Goal: Information Seeking & Learning: Find specific fact

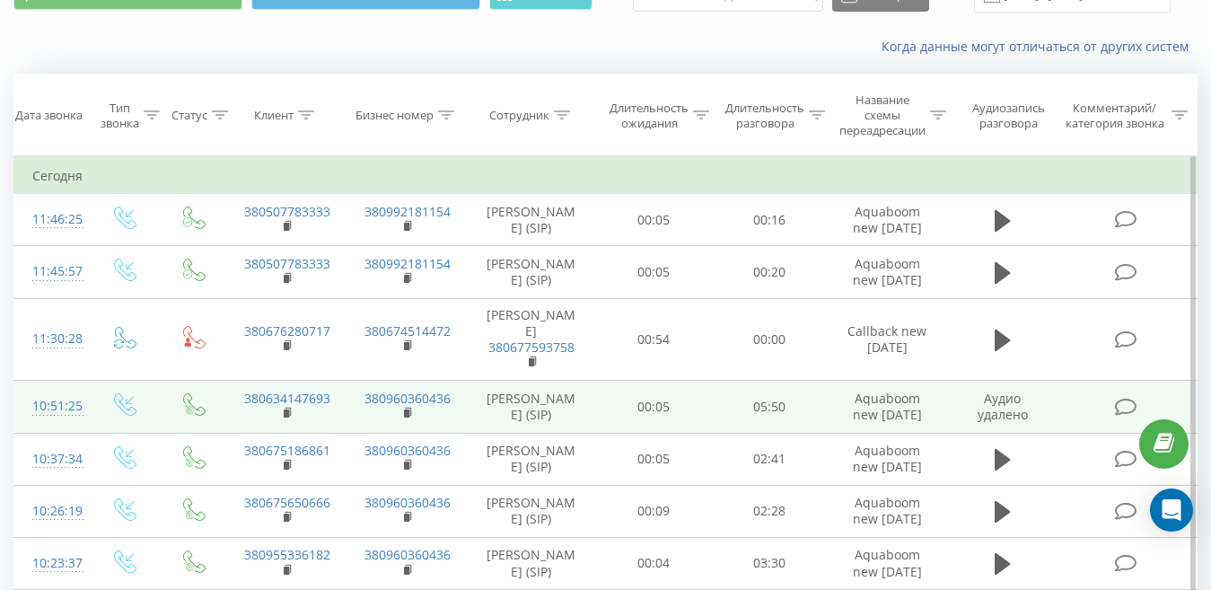
click at [593, 433] on td "[PERSON_NAME] (SIP)" at bounding box center [531, 407] width 129 height 52
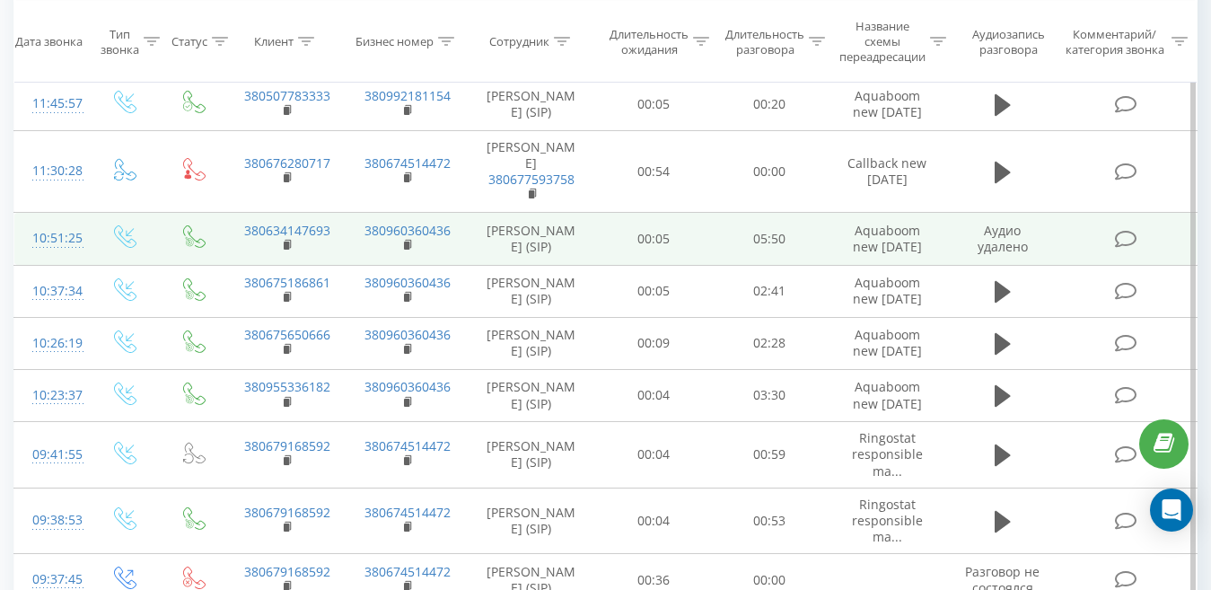
scroll to position [269, 0]
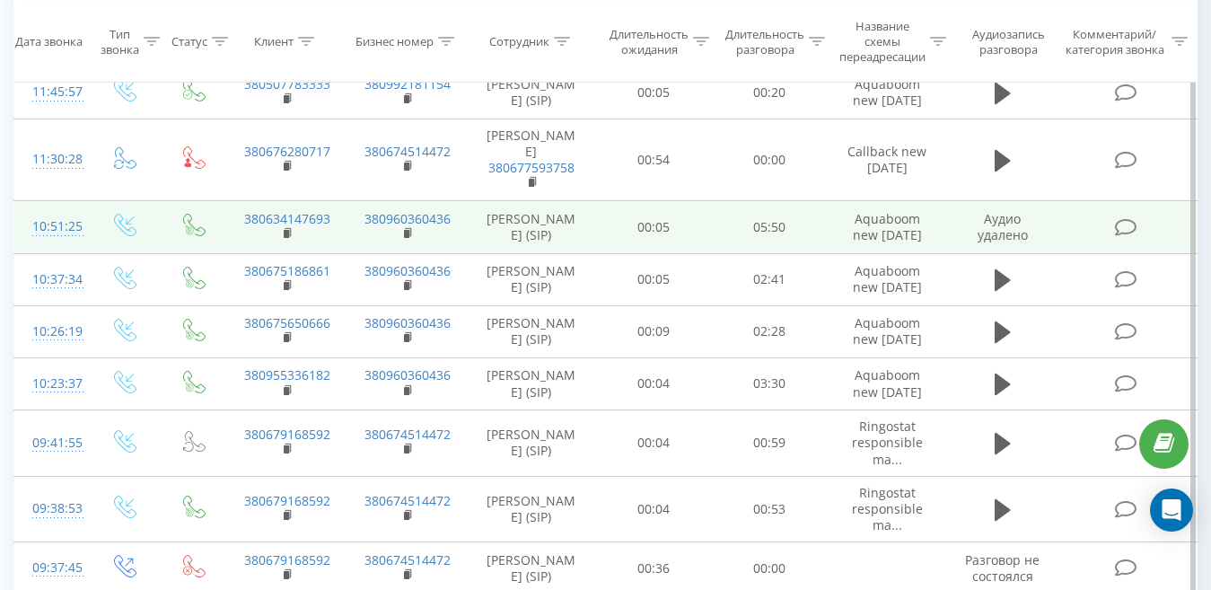
drag, startPoint x: 1021, startPoint y: 253, endPoint x: 667, endPoint y: 263, distance: 354.6
click at [667, 253] on td "00:05" at bounding box center [654, 227] width 116 height 52
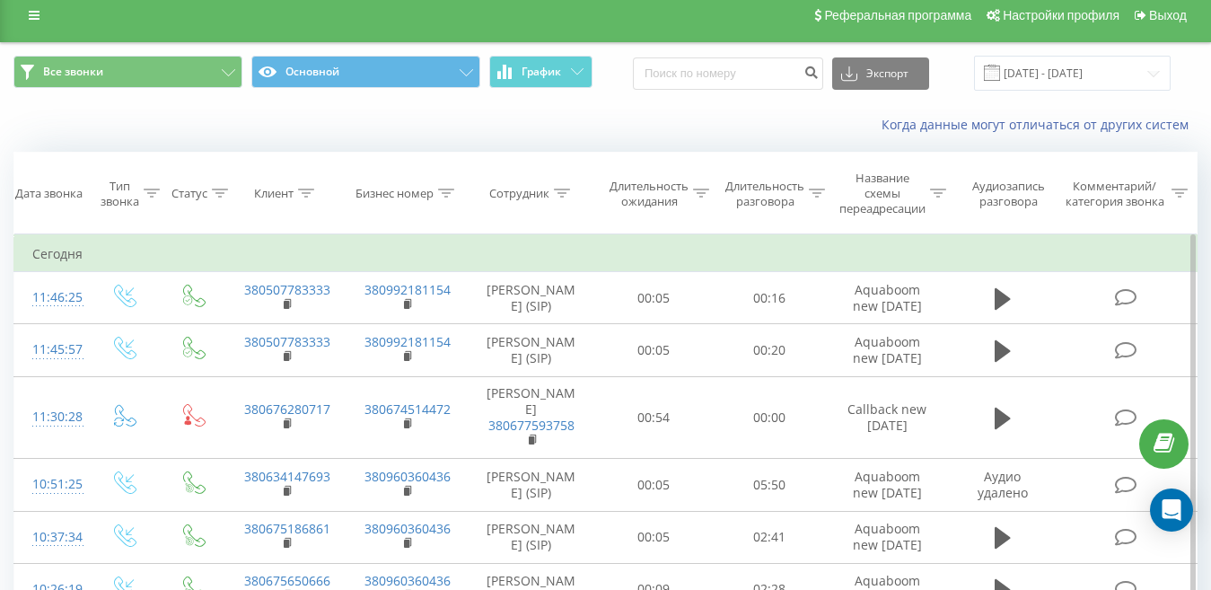
scroll to position [0, 0]
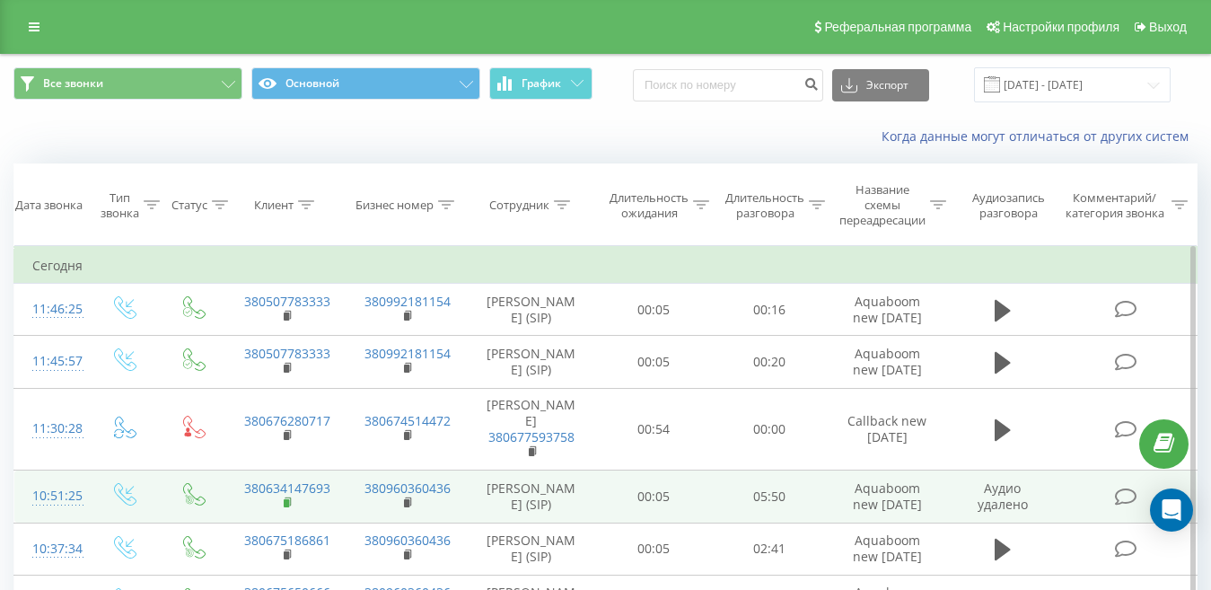
click at [285, 507] on rect at bounding box center [286, 503] width 5 height 8
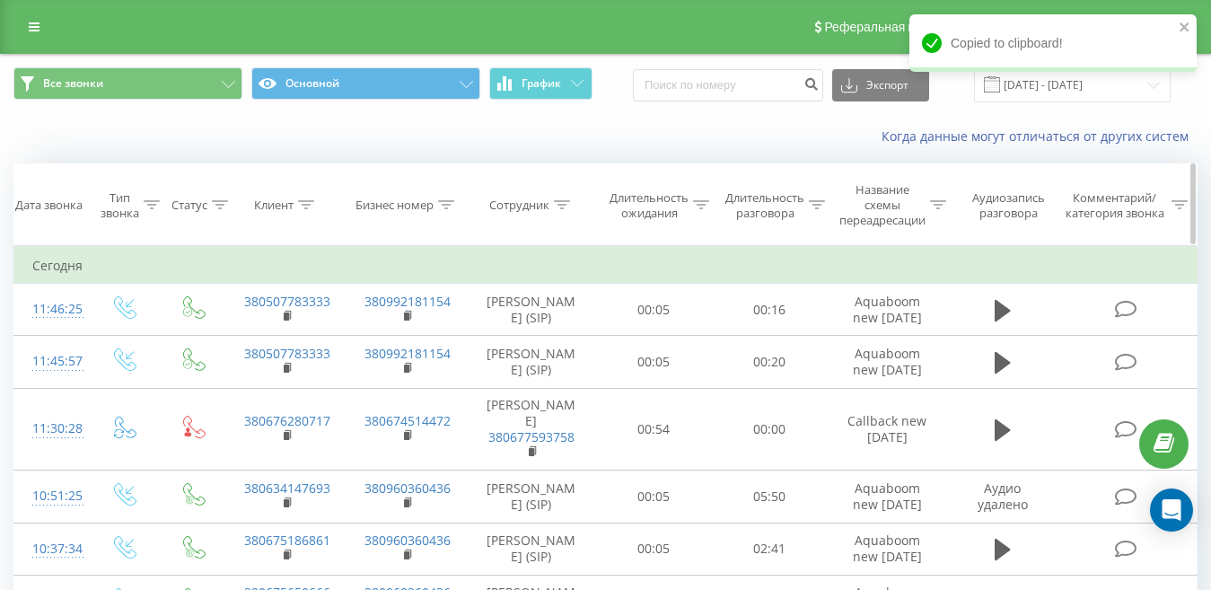
click at [315, 200] on div "Клиент" at bounding box center [286, 204] width 120 height 15
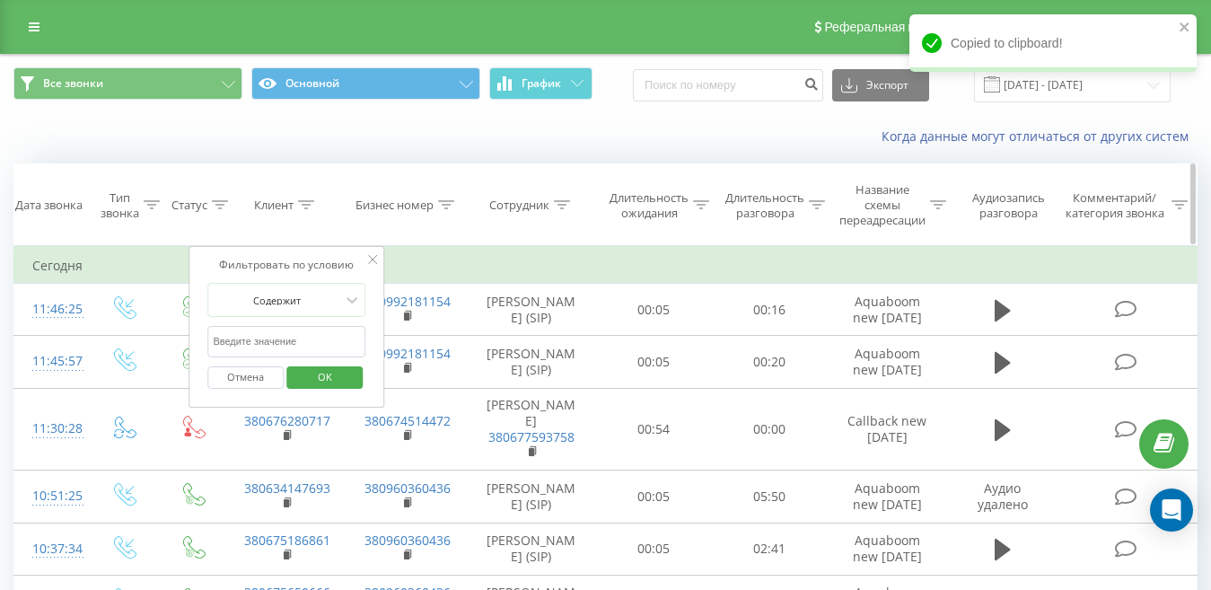
click at [310, 199] on div at bounding box center [306, 204] width 16 height 15
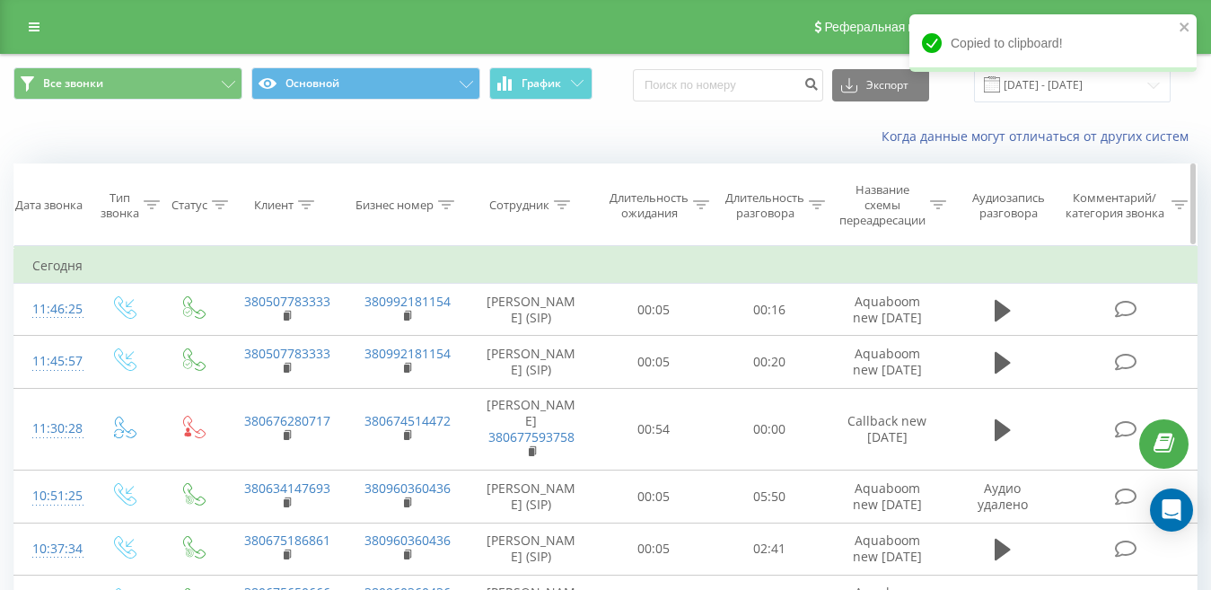
click at [302, 207] on icon at bounding box center [306, 204] width 16 height 9
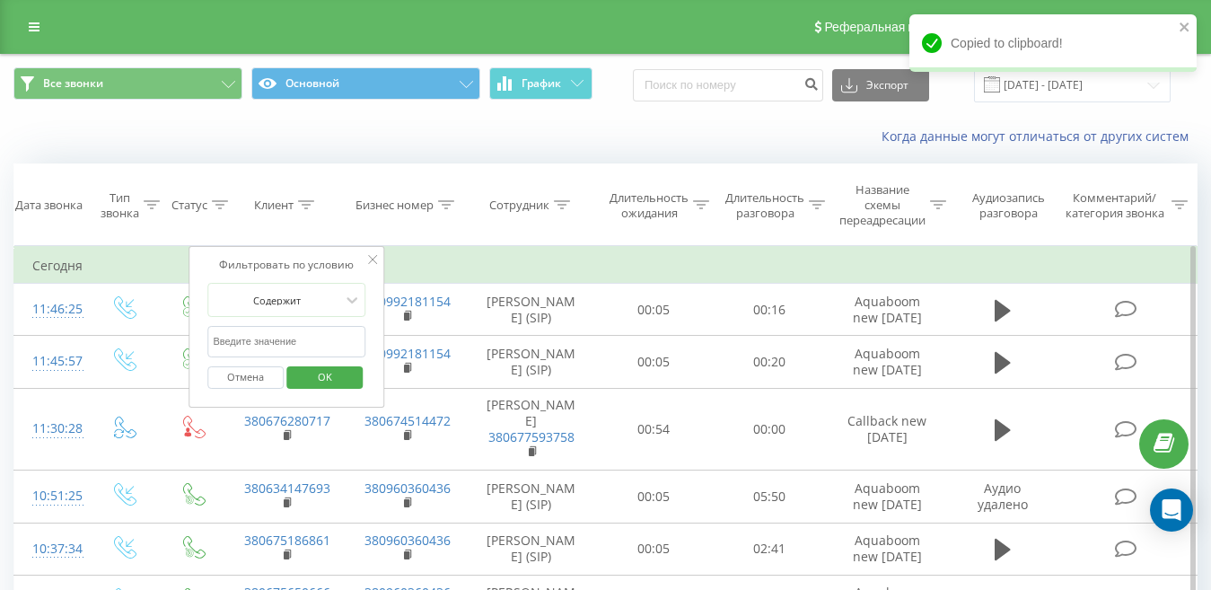
click at [245, 340] on input "text" at bounding box center [286, 341] width 158 height 31
paste input "380634147693"
type input "380634147693"
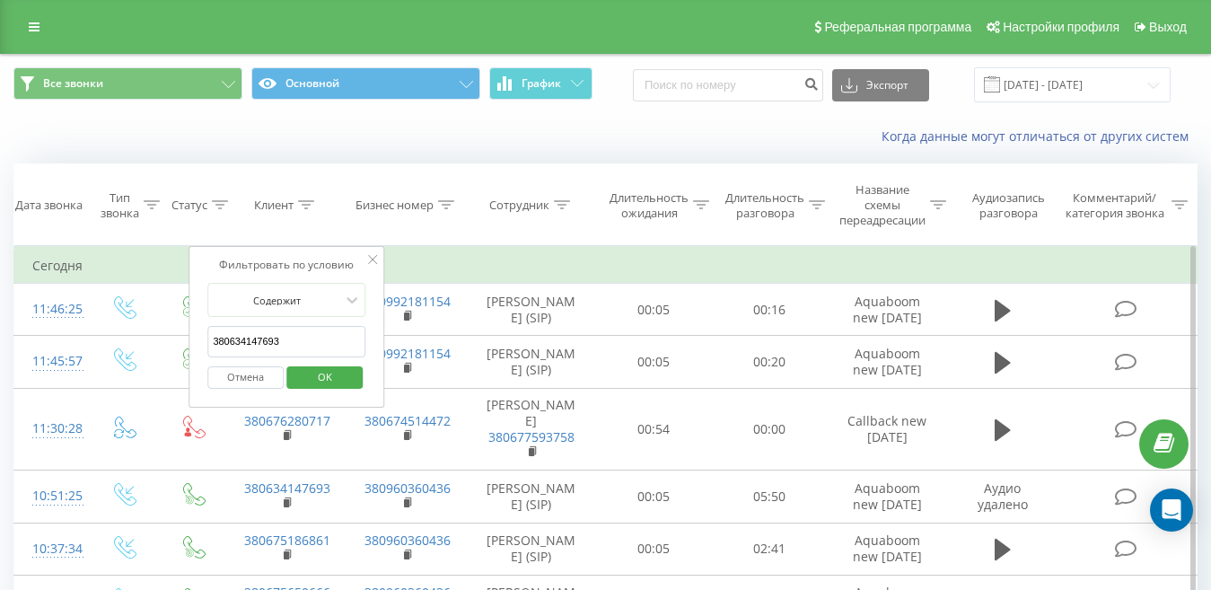
click at [321, 372] on span "OK" at bounding box center [325, 377] width 50 height 28
